Goal: Transaction & Acquisition: Book appointment/travel/reservation

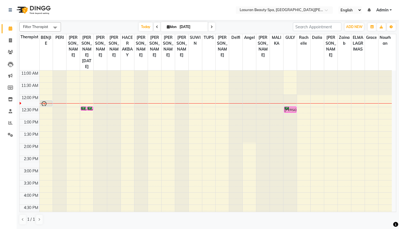
click at [86, 76] on td at bounding box center [215, 79] width 352 height 6
click at [86, 184] on div "11:00 AM 11:30 AM 12:00 PM 12:30 PM 1:00 PM 1:30 PM 2:00 PM 2:30 PM 3:00 PM 3:3…" at bounding box center [206, 204] width 372 height 268
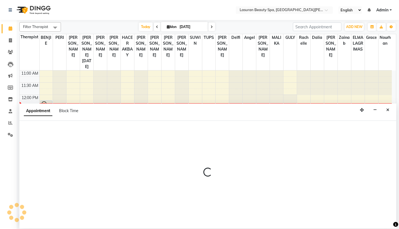
select select "54626"
select select "945"
select select "tentative"
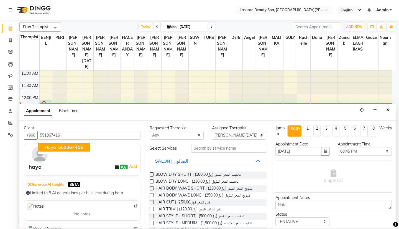
click at [67, 146] on span "551367416" at bounding box center [70, 147] width 25 height 6
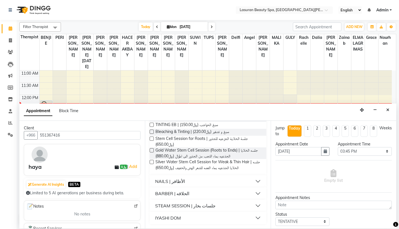
scroll to position [358, 0]
type input "551367416"
click at [191, 204] on div "STEAM SESSION | جلسات بخار" at bounding box center [185, 205] width 60 height 7
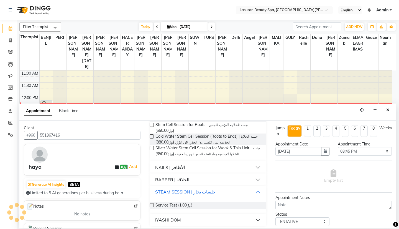
scroll to position [374, 0]
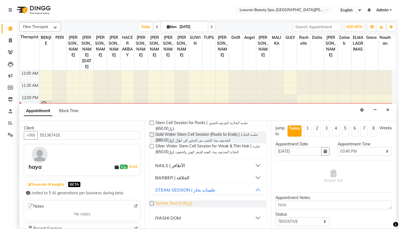
click at [170, 203] on span "Service Test (﷼1.00)" at bounding box center [173, 203] width 37 height 7
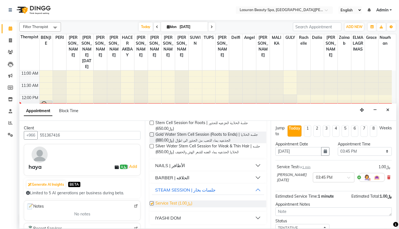
checkbox input "false"
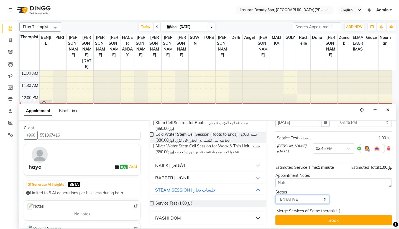
click at [296, 199] on select "Select TENTATIVE CONFIRM CHECK-IN UPCOMING" at bounding box center [302, 199] width 54 height 9
select select "upcoming"
click at [275, 195] on select "Select TENTATIVE CONFIRM CHECK-IN UPCOMING" at bounding box center [302, 199] width 54 height 9
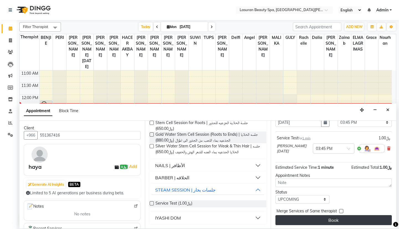
click at [317, 218] on button "Book" at bounding box center [333, 220] width 116 height 10
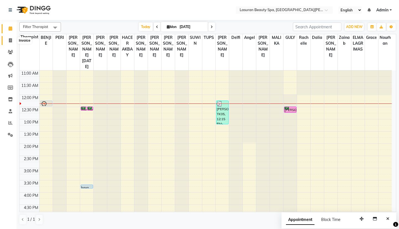
click at [11, 40] on icon at bounding box center [10, 40] width 3 height 4
select select "service"
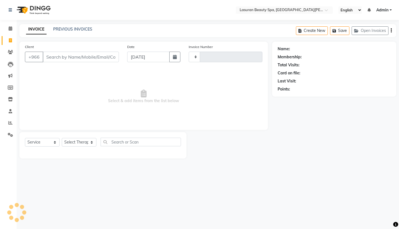
type input "1363"
select select "6941"
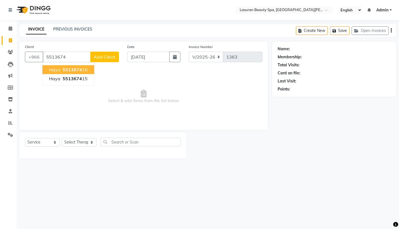
click at [75, 67] on span "5513674" at bounding box center [72, 70] width 19 height 6
type input "551367416"
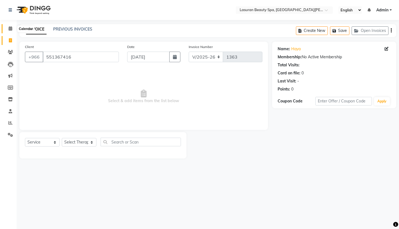
click at [12, 27] on span at bounding box center [11, 28] width 10 height 6
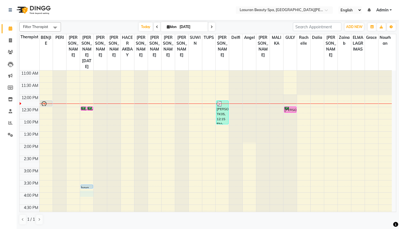
click at [87, 185] on div "11:00 AM 11:30 AM 12:00 PM 12:30 PM 1:00 PM 1:30 PM 2:00 PM 2:30 PM 3:00 PM 3:3…" at bounding box center [206, 204] width 372 height 268
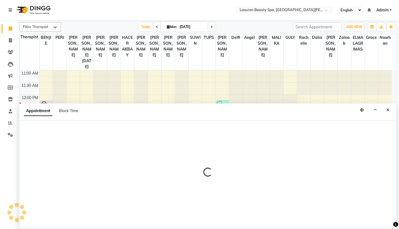
select select "54626"
select select "960"
select select "tentative"
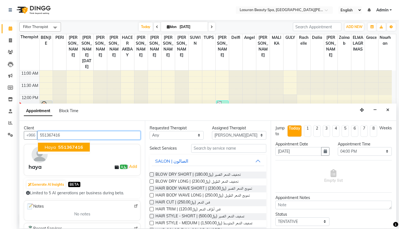
click at [72, 144] on span "551367416" at bounding box center [70, 147] width 25 height 6
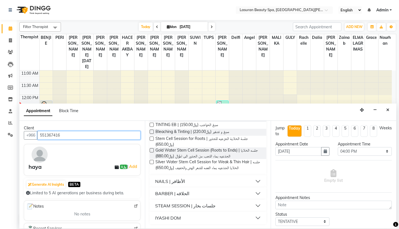
scroll to position [358, 0]
type input "551367416"
click at [193, 205] on div "STEAM SESSION | جلسات بخار" at bounding box center [185, 205] width 60 height 7
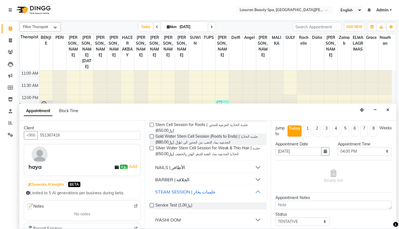
scroll to position [374, 0]
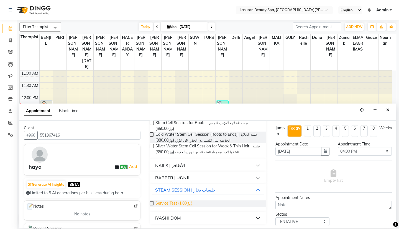
click at [185, 205] on span "Service Test (﷼1.00)" at bounding box center [173, 203] width 37 height 7
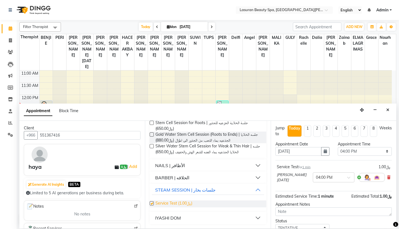
checkbox input "false"
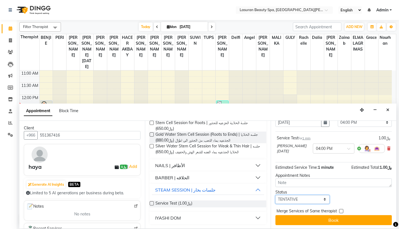
click at [296, 198] on select "Select TENTATIVE CONFIRM CHECK-IN UPCOMING" at bounding box center [302, 199] width 54 height 9
select select "upcoming"
click at [275, 195] on select "Select TENTATIVE CONFIRM CHECK-IN UPCOMING" at bounding box center [302, 199] width 54 height 9
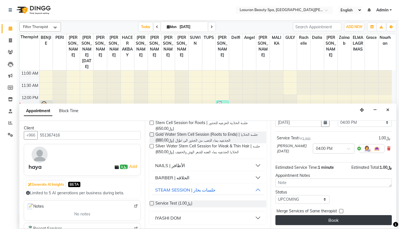
click at [326, 223] on button "Book" at bounding box center [333, 220] width 116 height 10
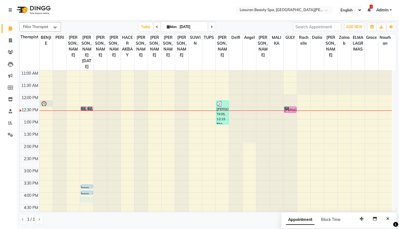
click at [88, 191] on div "11:00 AM 11:30 AM 12:00 PM 12:30 PM 1:00 PM 1:30 PM 2:00 PM 2:30 PM 3:00 PM 3:3…" at bounding box center [206, 204] width 372 height 268
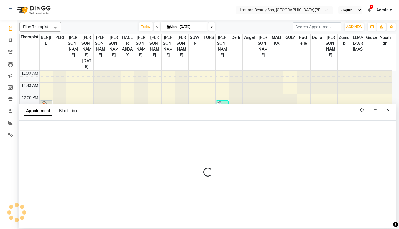
select select "54626"
select select "975"
select select "tentative"
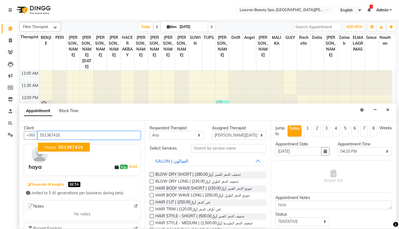
click at [75, 147] on span "551367416" at bounding box center [70, 147] width 25 height 6
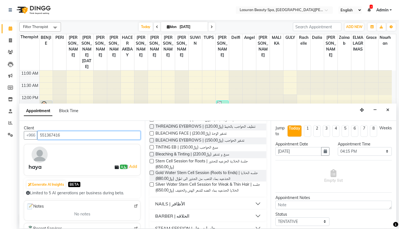
scroll to position [358, 0]
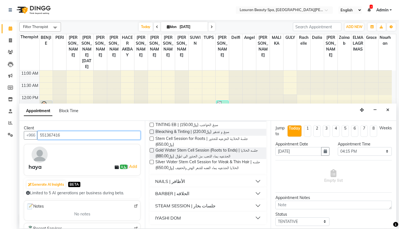
type input "551367416"
click at [206, 207] on div "STEAM SESSION | جلسات بخار" at bounding box center [185, 205] width 60 height 7
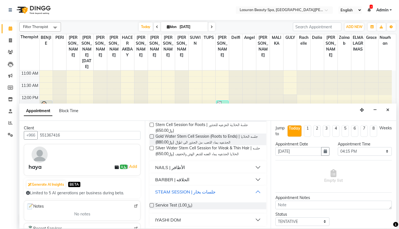
scroll to position [374, 0]
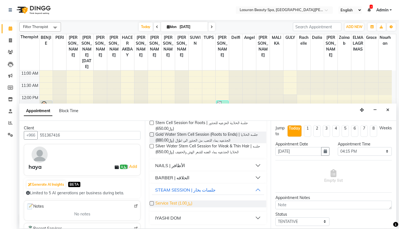
click at [187, 204] on span "Service Test (﷼1.00)" at bounding box center [173, 203] width 37 height 7
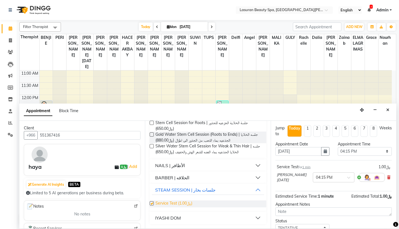
checkbox input "false"
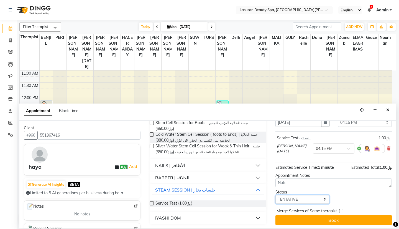
click at [298, 196] on select "Select TENTATIVE CONFIRM CHECK-IN UPCOMING" at bounding box center [302, 199] width 54 height 9
select select "upcoming"
click at [275, 195] on select "Select TENTATIVE CONFIRM CHECK-IN UPCOMING" at bounding box center [302, 199] width 54 height 9
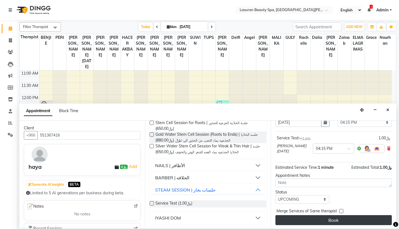
click at [334, 221] on button "Book" at bounding box center [333, 220] width 116 height 10
